Goal: Check status: Check status

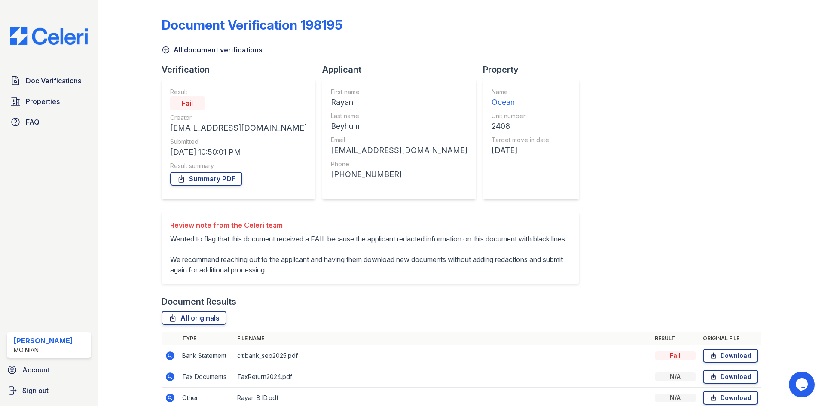
click at [76, 39] on img at bounding box center [48, 35] width 91 height 17
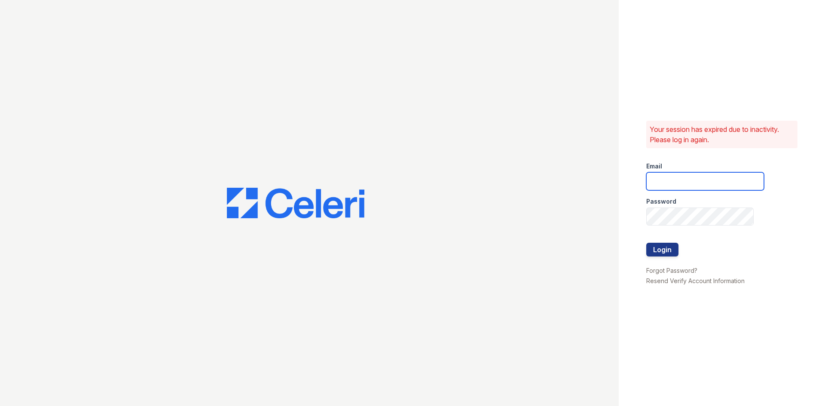
type input "eli@moiniangroup.com"
click at [668, 244] on button "Login" at bounding box center [662, 250] width 32 height 14
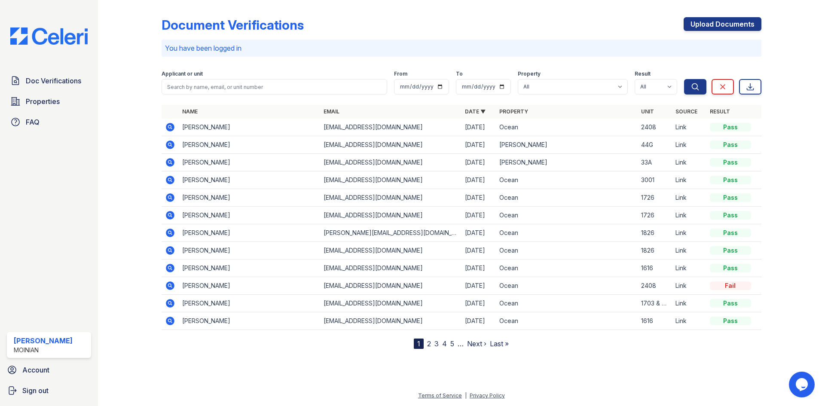
click at [171, 126] on icon at bounding box center [170, 127] width 9 height 9
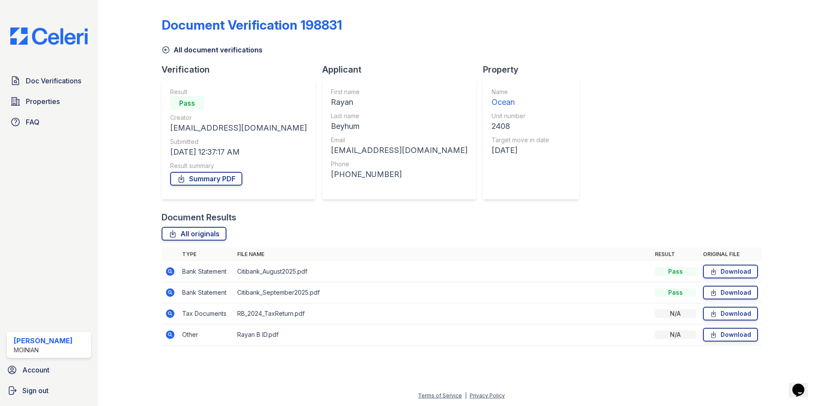
click at [52, 41] on img at bounding box center [48, 35] width 91 height 17
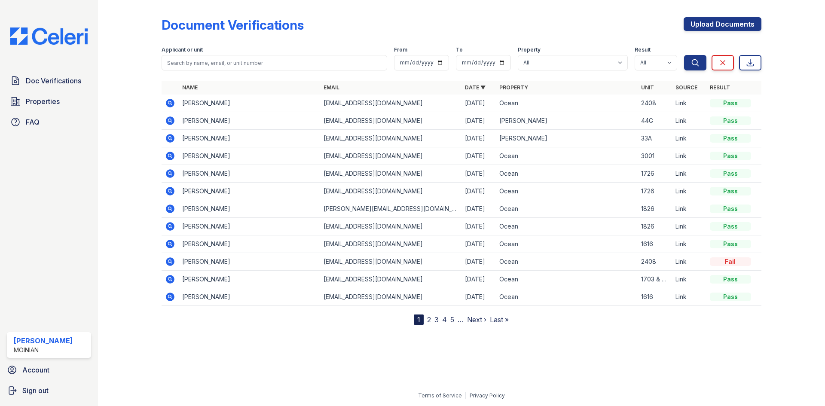
click at [52, 41] on img at bounding box center [48, 35] width 91 height 17
click at [171, 155] on icon at bounding box center [170, 156] width 9 height 9
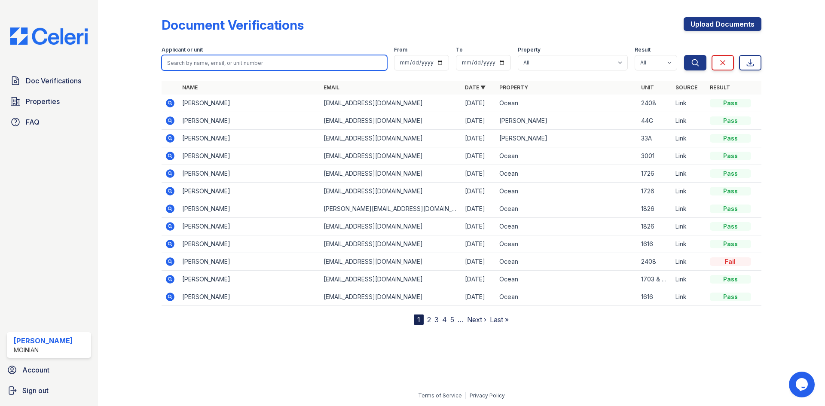
click at [234, 62] on input "search" at bounding box center [273, 62] width 225 height 15
type input "2911"
click at [684, 55] on button "Search" at bounding box center [695, 62] width 22 height 15
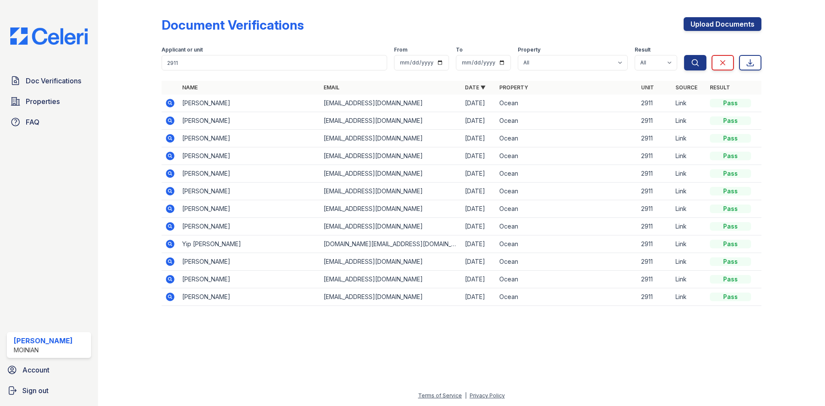
click at [204, 45] on div "Applicant or unit 2911 From To Property All 100 [PERSON_NAME] 1264 90W [PERSON_…" at bounding box center [422, 56] width 522 height 27
click at [210, 72] on form "Applicant or unit 2911 From To Property All 100 [PERSON_NAME] 1264 90W [PERSON_…" at bounding box center [461, 57] width 600 height 34
click at [210, 69] on input "2911" at bounding box center [273, 62] width 225 height 15
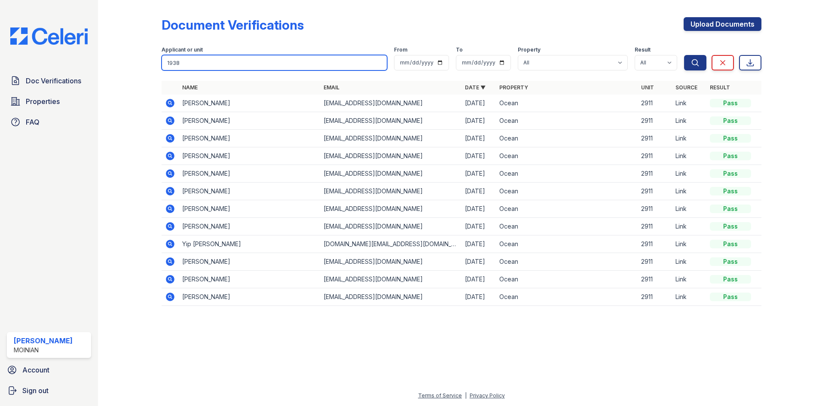
type input "1938"
click at [684, 55] on button "Search" at bounding box center [695, 62] width 22 height 15
